Goal: Navigation & Orientation: Understand site structure

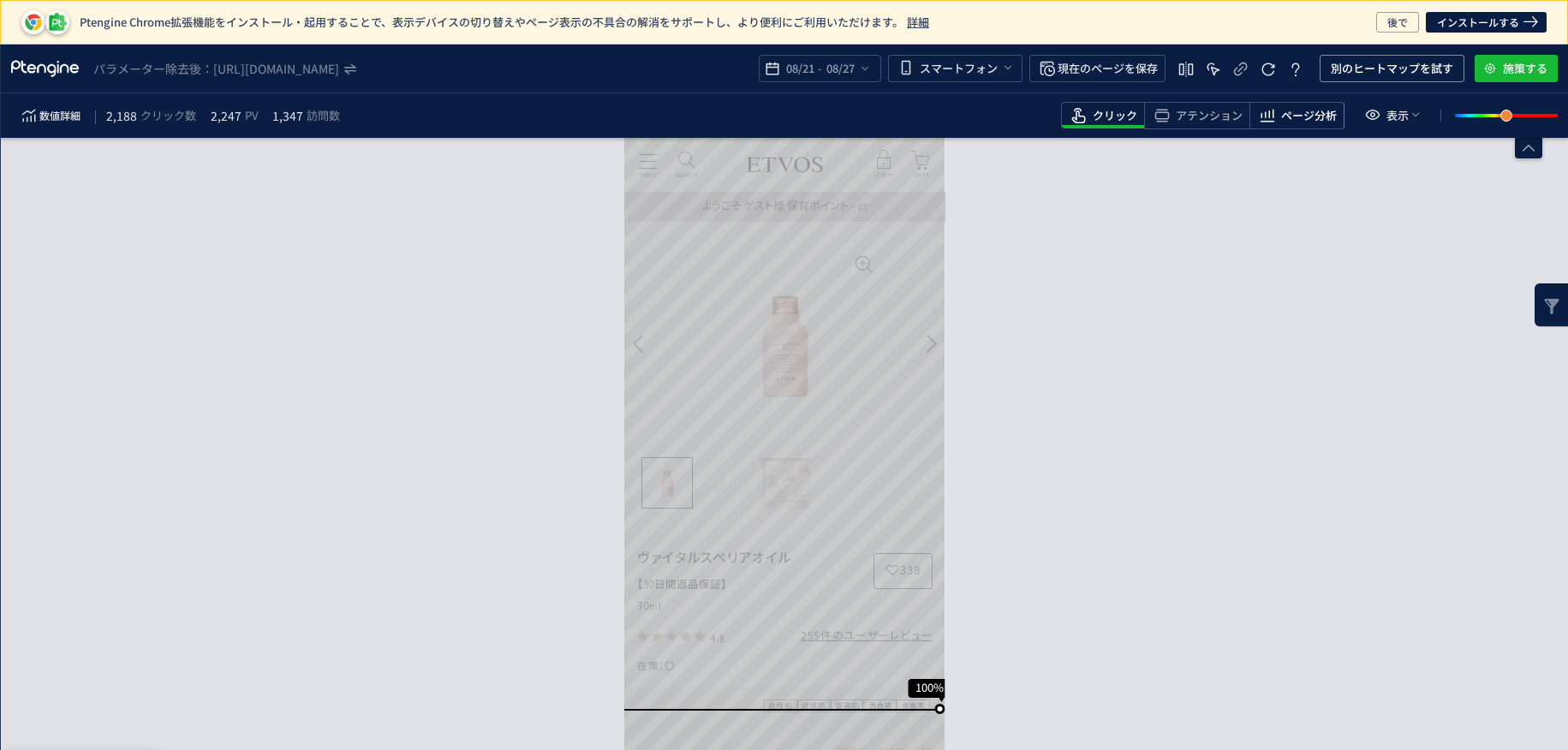
click at [1286, 118] on span "ページ分析" at bounding box center [1309, 116] width 56 height 16
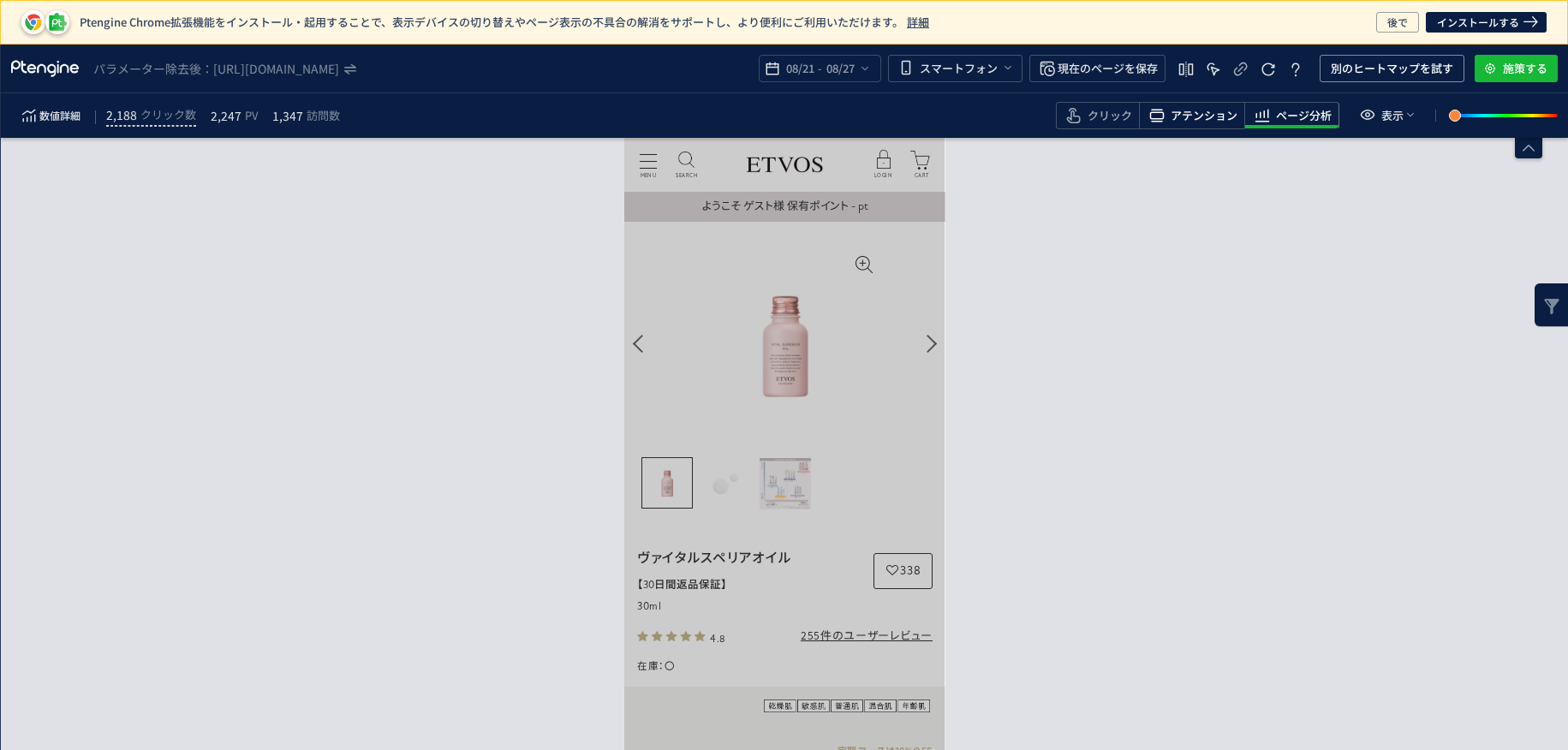
click at [1204, 120] on span "アテンション" at bounding box center [1203, 116] width 67 height 16
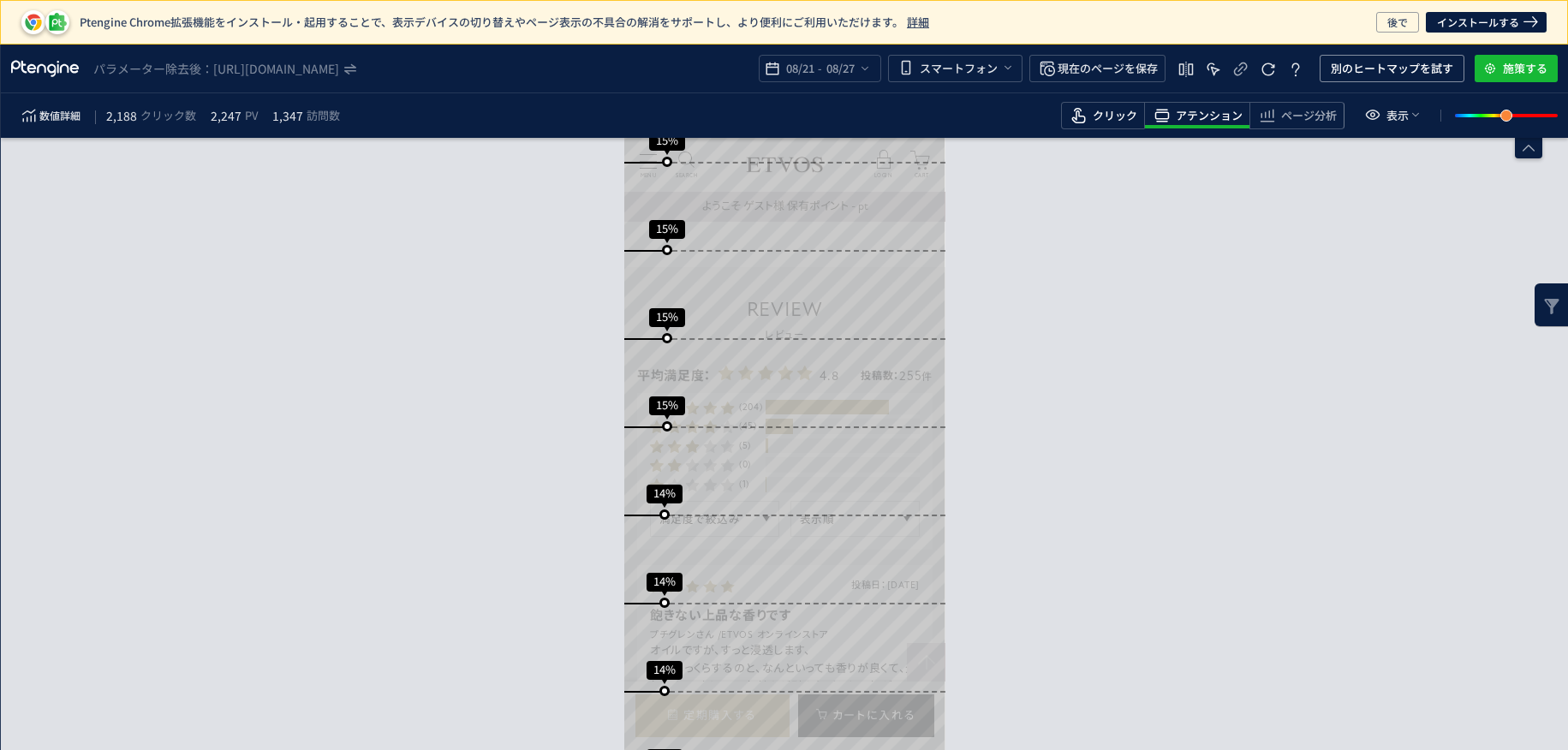
click at [1132, 118] on span "クリック" at bounding box center [1115, 116] width 44 height 16
click at [1272, 125] on span "heatmap-toolbar" at bounding box center [1296, 127] width 93 height 4
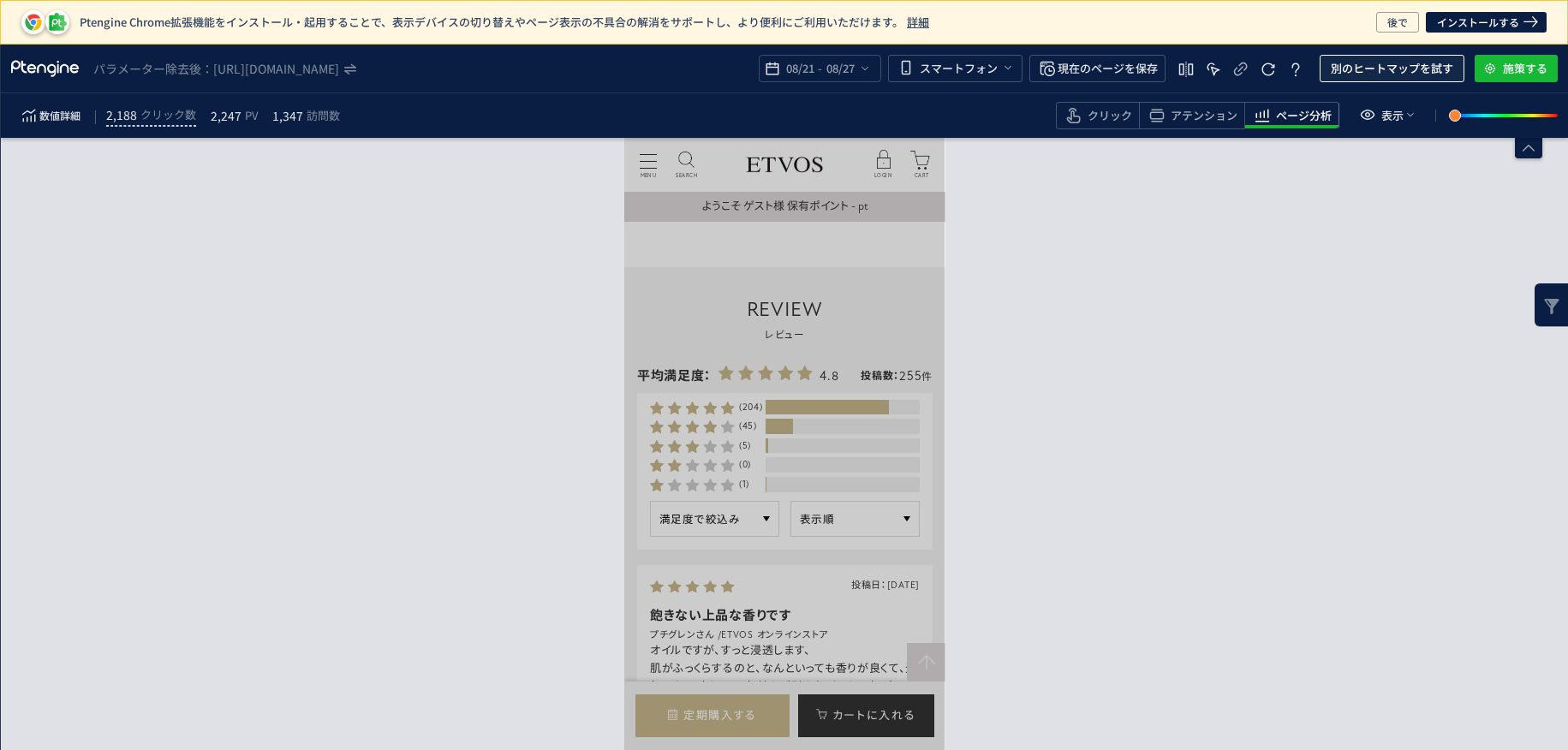
click at [1375, 71] on span "別のヒートマップを試す" at bounding box center [1392, 68] width 122 height 28
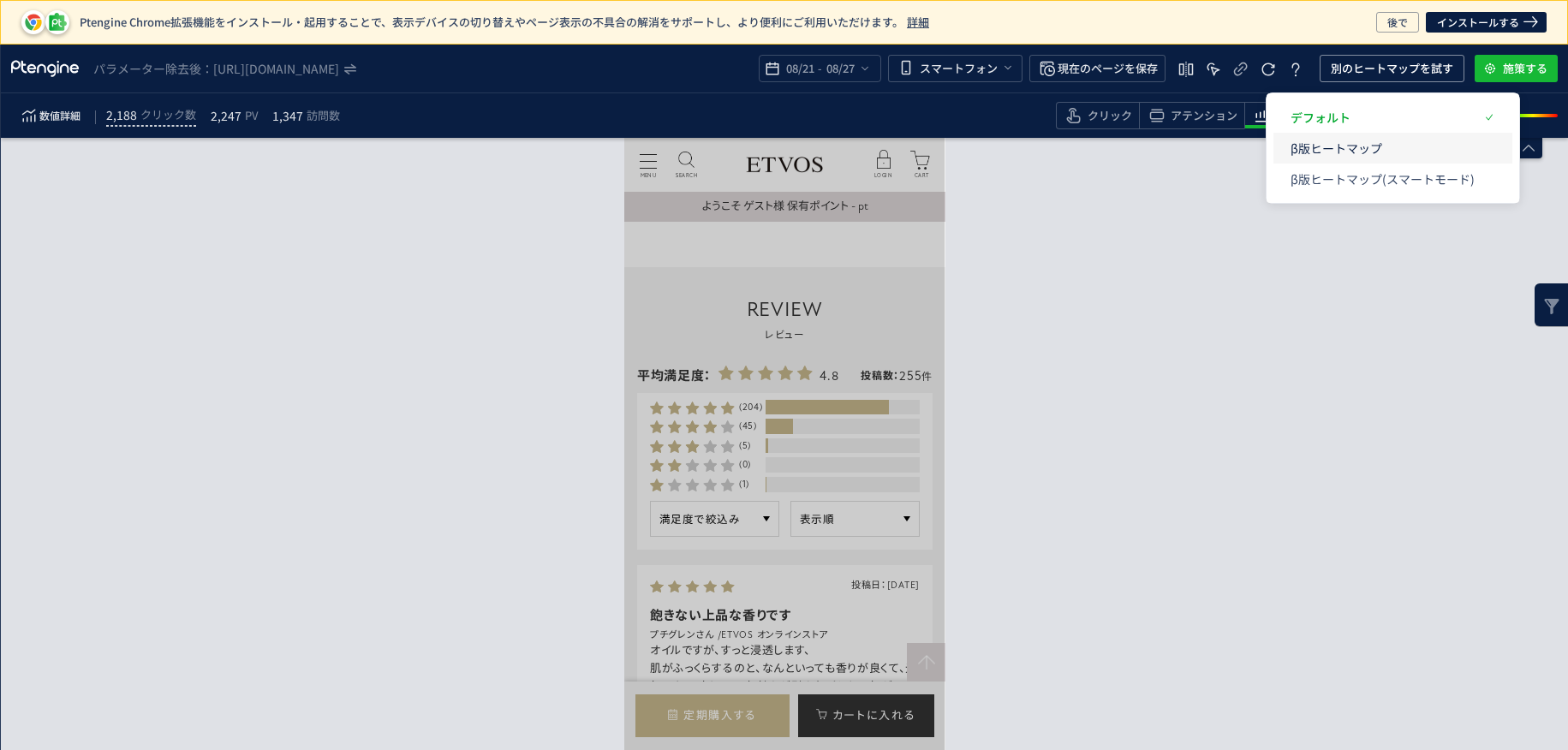
click at [1352, 144] on p "β版ヒートマップ" at bounding box center [1383, 148] width 185 height 31
